Goal: Navigation & Orientation: Find specific page/section

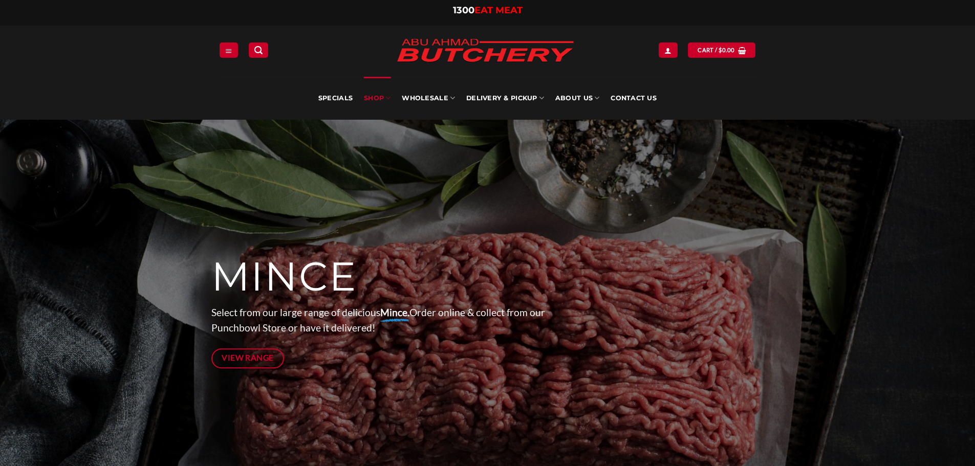
click at [388, 103] on icon at bounding box center [387, 98] width 5 height 10
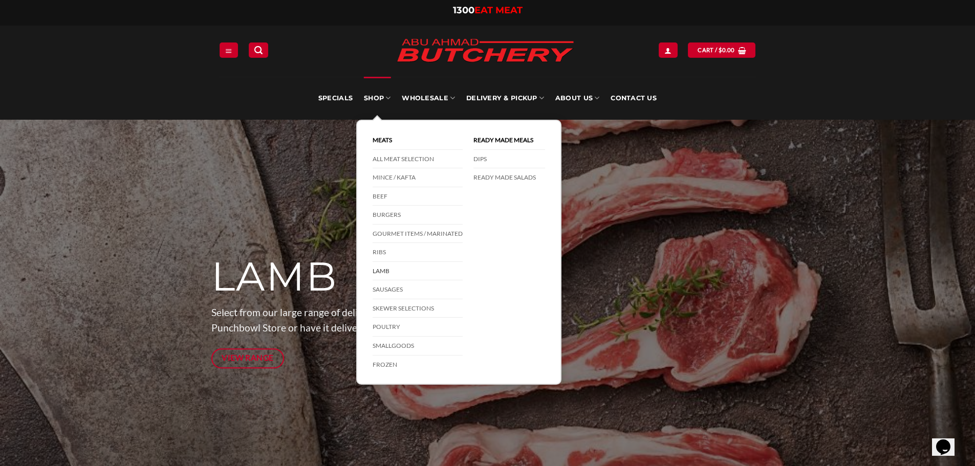
click at [390, 273] on link "Lamb" at bounding box center [418, 271] width 90 height 19
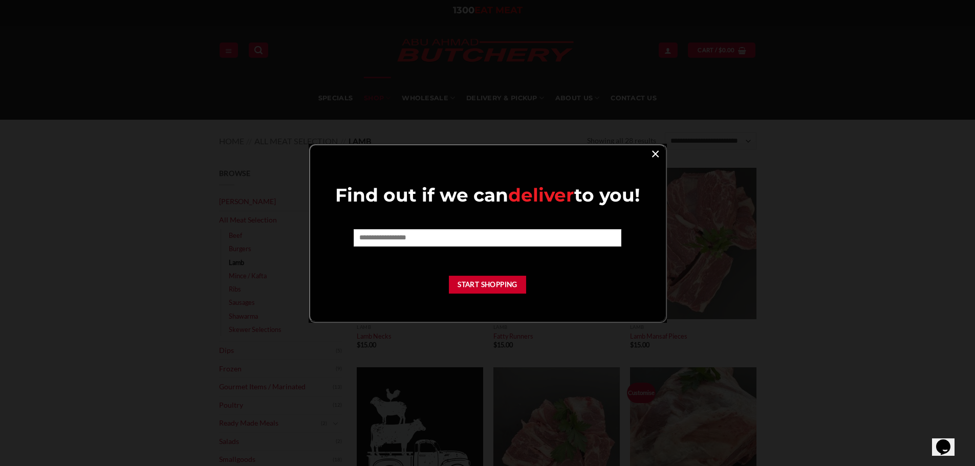
click at [652, 153] on link "×" at bounding box center [655, 153] width 15 height 14
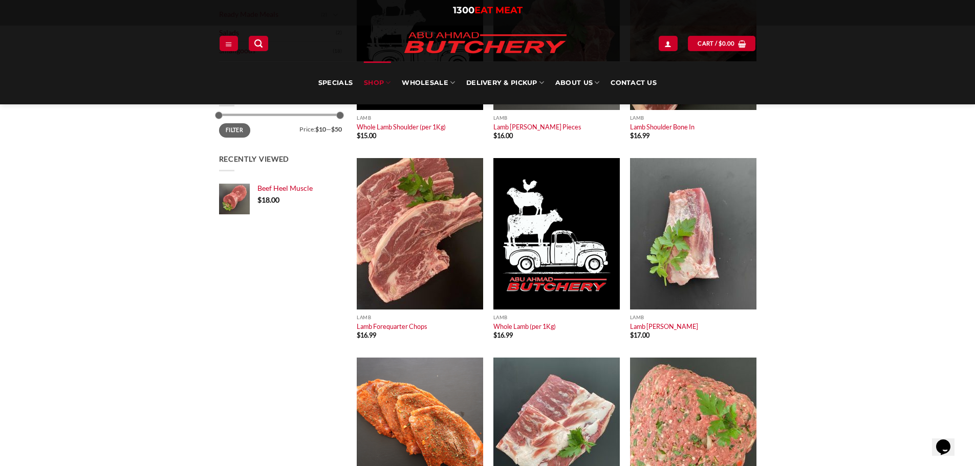
scroll to position [408, 0]
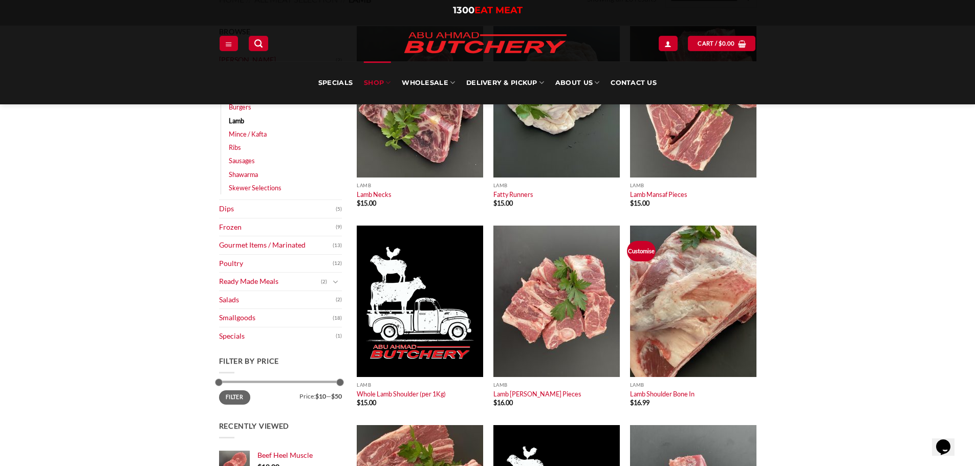
scroll to position [0, 0]
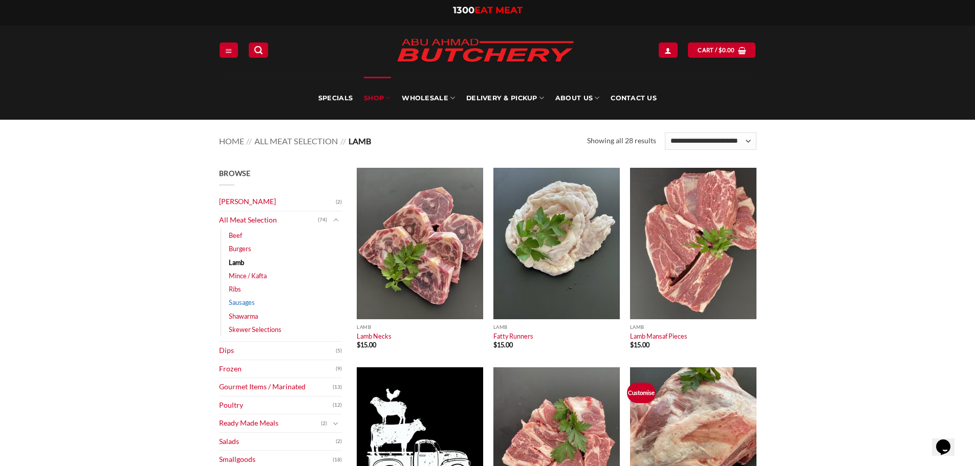
click at [235, 304] on link "Sausages" at bounding box center [242, 302] width 26 height 13
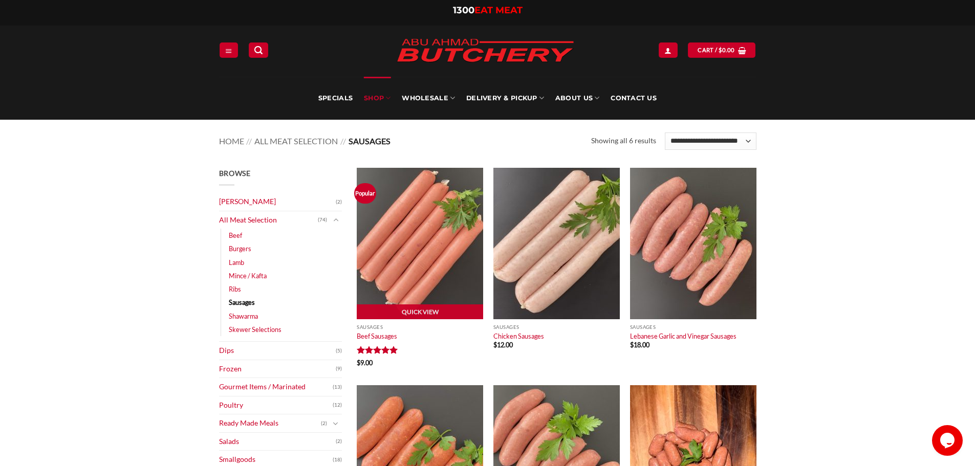
scroll to position [1, 0]
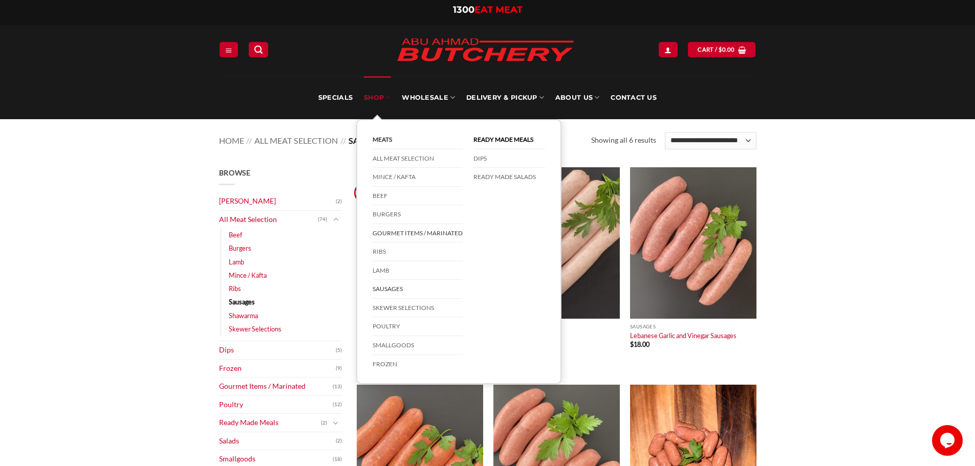
click at [428, 234] on link "Gourmet Items / Marinated" at bounding box center [418, 233] width 90 height 19
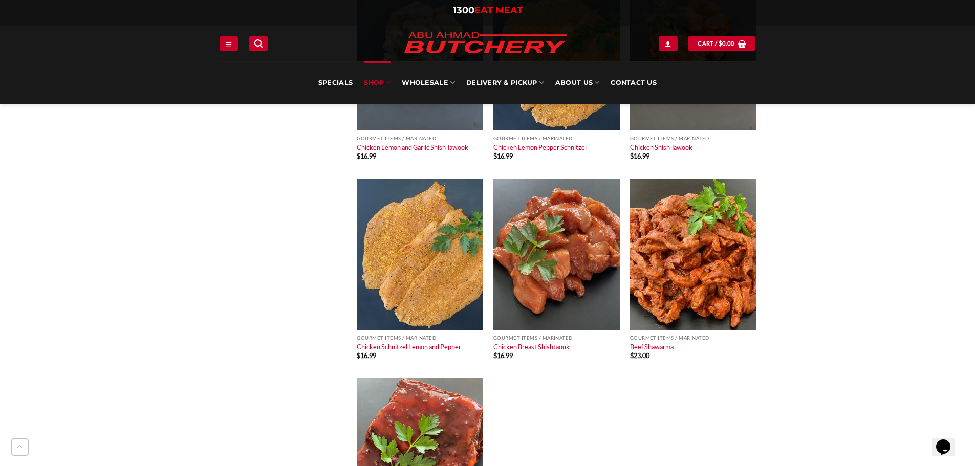
scroll to position [588, 0]
